Goal: Task Accomplishment & Management: Manage account settings

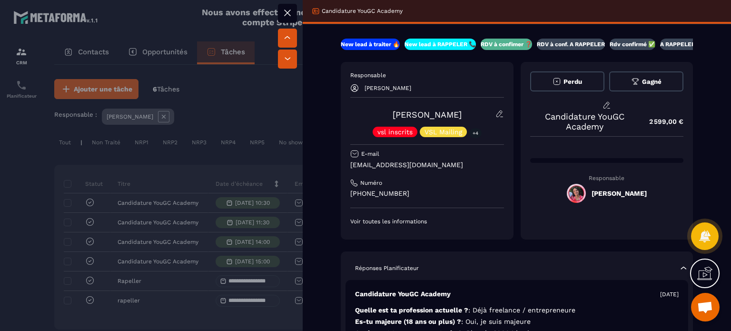
click at [292, 8] on icon at bounding box center [287, 12] width 11 height 11
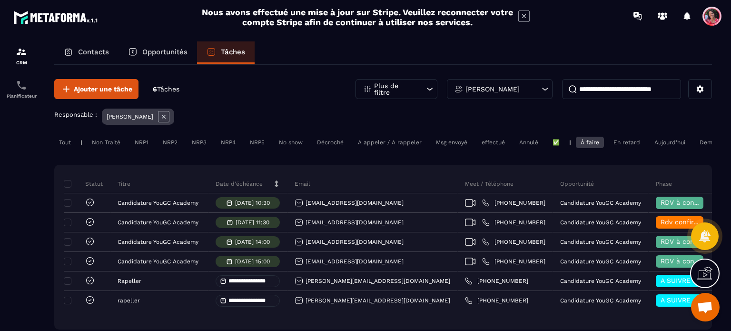
click at [91, 46] on div "Contacts" at bounding box center [86, 52] width 64 height 23
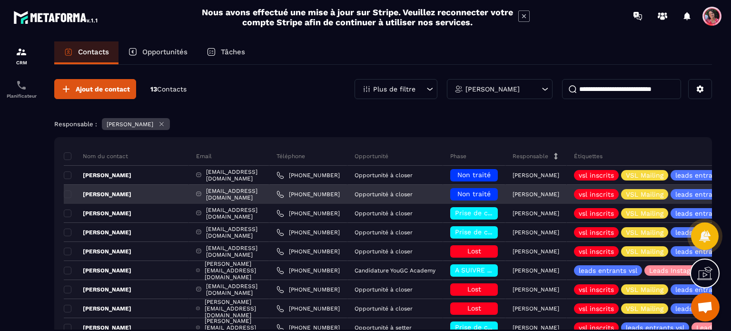
click at [473, 191] on span "Non traité" at bounding box center [473, 194] width 33 height 8
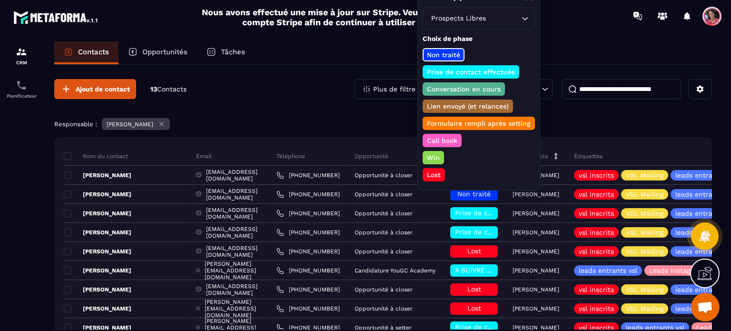
click at [493, 65] on div "Prise de contact effectuée" at bounding box center [470, 71] width 97 height 13
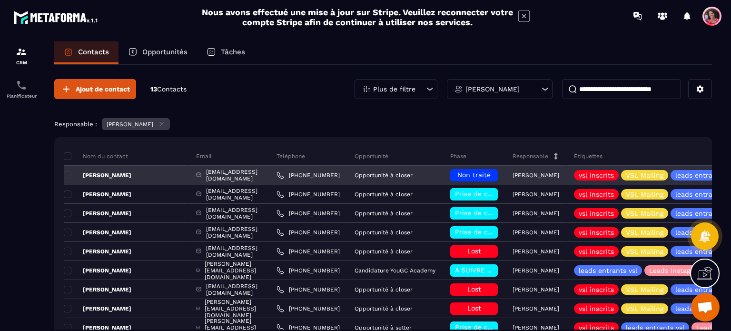
click at [481, 173] on span "Non traité" at bounding box center [473, 175] width 33 height 8
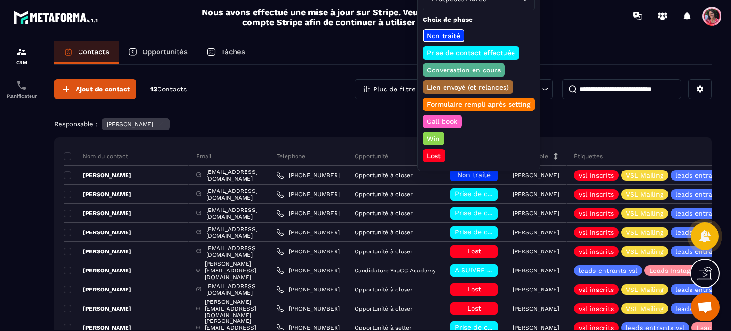
click at [490, 46] on div "Prise de contact effectuée" at bounding box center [470, 52] width 97 height 13
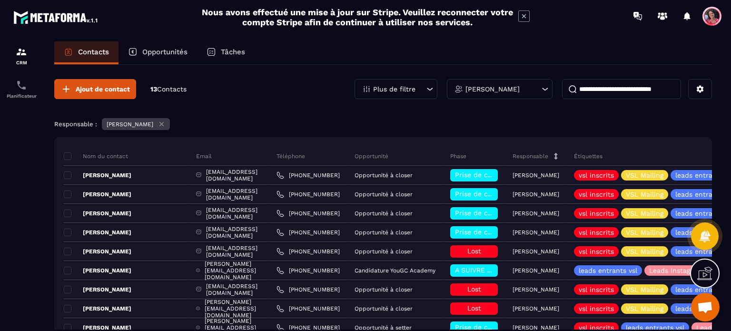
click at [172, 55] on p "Opportunités" at bounding box center [164, 52] width 45 height 9
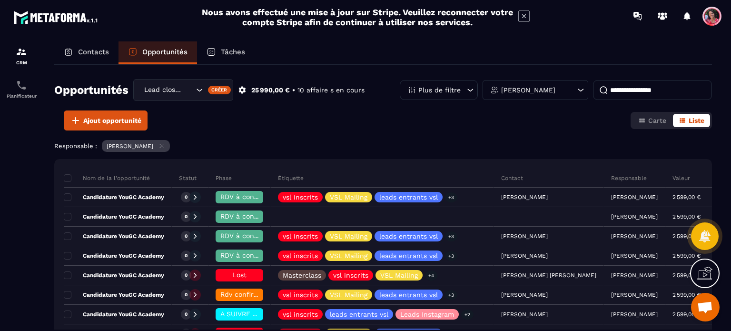
scroll to position [48, 0]
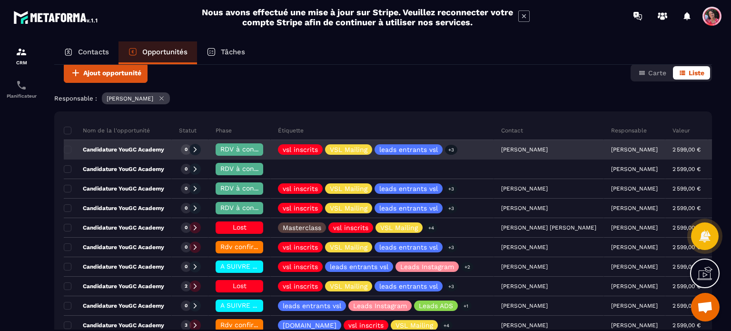
click at [131, 147] on p "Candidature YouGC Academy" at bounding box center [114, 150] width 100 height 8
